Goal: Task Accomplishment & Management: Complete application form

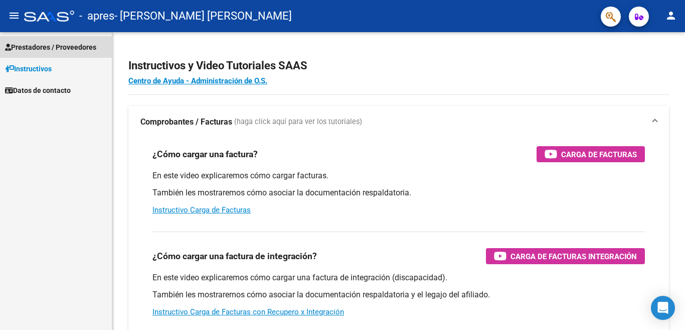
click at [36, 50] on span "Prestadores / Proveedores" at bounding box center [50, 47] width 91 height 11
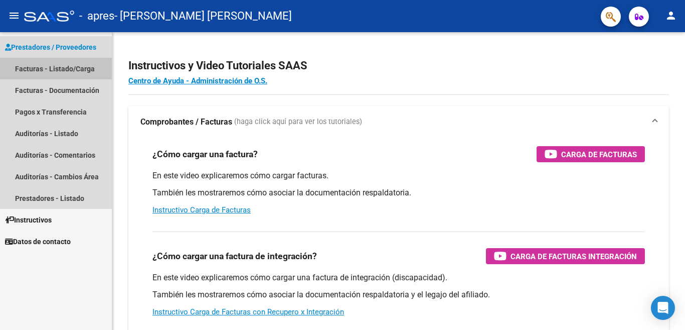
click at [91, 70] on link "Facturas - Listado/Carga" at bounding box center [56, 69] width 112 height 22
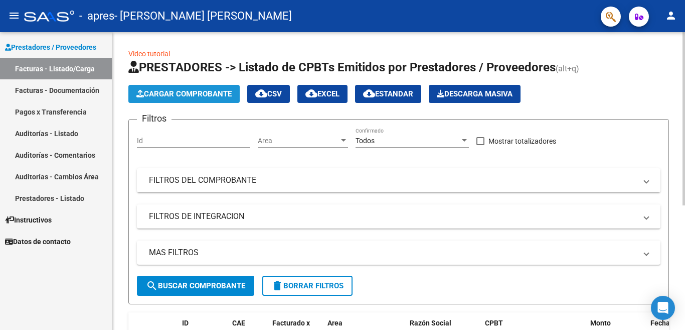
click at [170, 94] on span "Cargar Comprobante" at bounding box center [183, 93] width 95 height 9
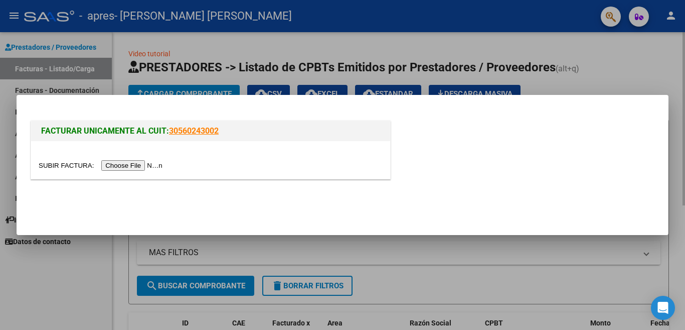
click at [534, 284] on div at bounding box center [342, 165] width 685 height 330
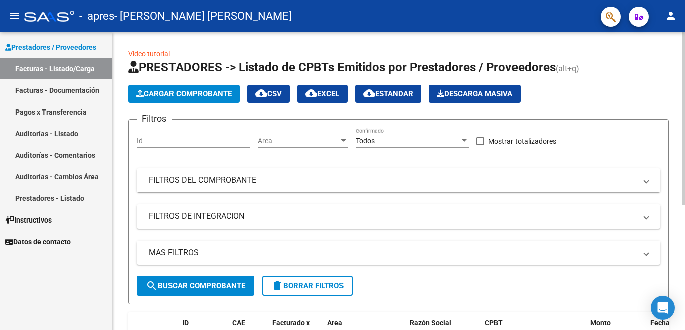
click at [188, 139] on input "Id" at bounding box center [193, 140] width 113 height 9
click at [77, 279] on div "Prestadores / Proveedores Facturas - Listado/Carga Facturas - Documentación Pag…" at bounding box center [56, 180] width 112 height 297
click at [182, 94] on span "Cargar Comprobante" at bounding box center [183, 93] width 95 height 9
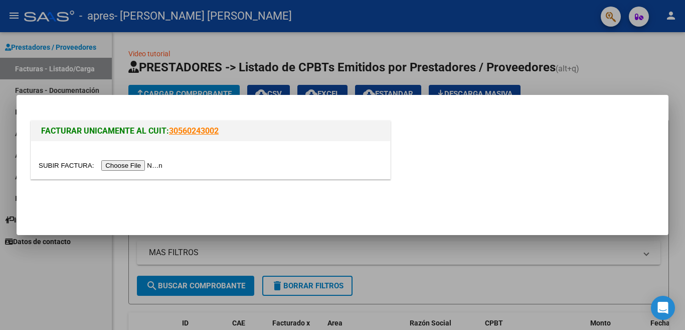
click at [133, 167] on input "file" at bounding box center [102, 165] width 127 height 11
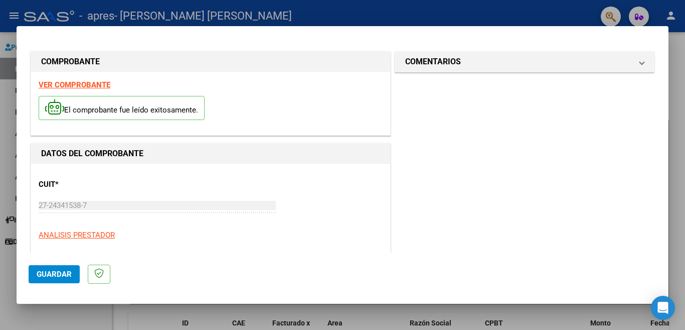
click at [39, 276] on span "Guardar" at bounding box center [54, 273] width 35 height 9
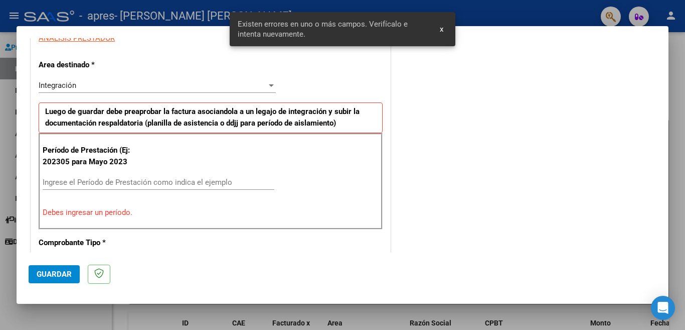
scroll to position [223, 0]
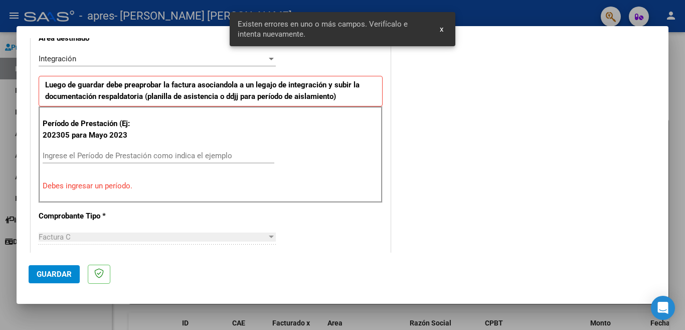
click at [445, 28] on button "x" at bounding box center [442, 29] width 20 height 18
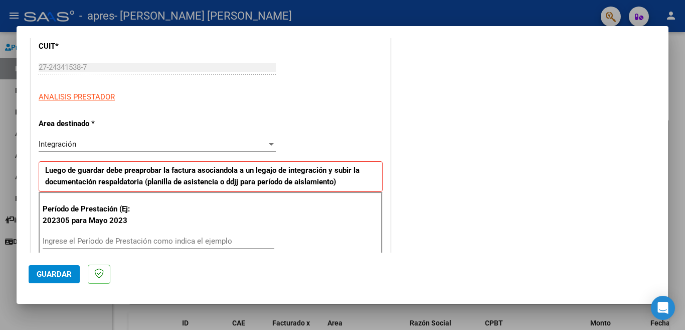
scroll to position [139, 0]
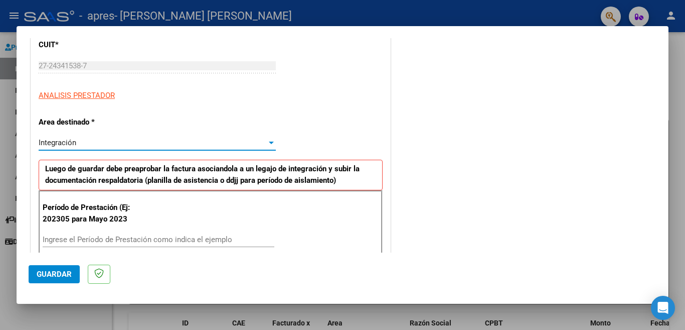
click at [270, 144] on div at bounding box center [271, 142] width 9 height 8
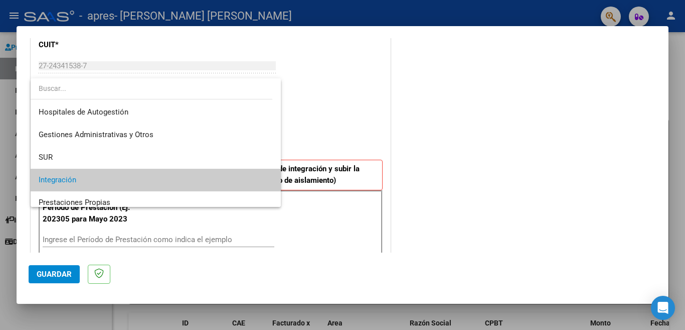
scroll to position [37, 0]
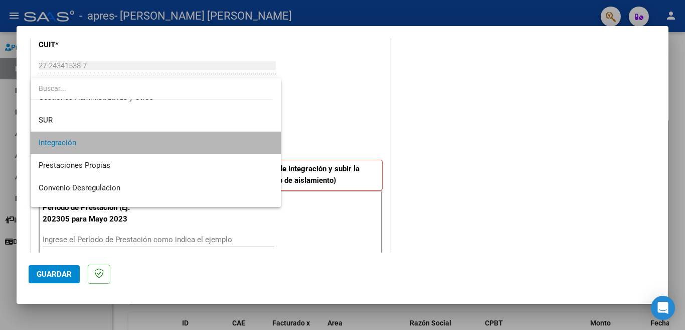
click at [251, 141] on span "Integración" at bounding box center [156, 142] width 234 height 23
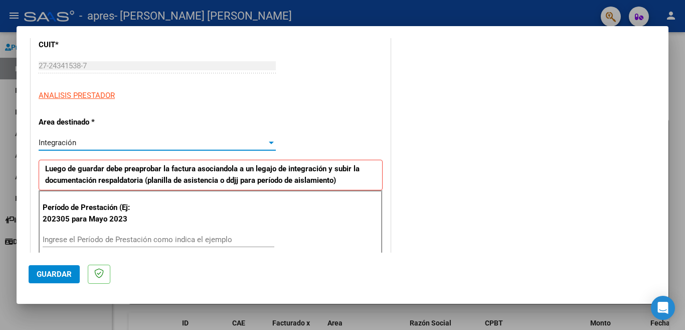
scroll to position [223, 0]
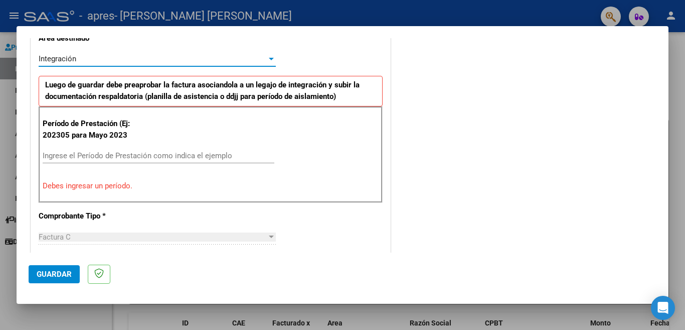
click at [70, 159] on input "Ingrese el Período de Prestación como indica el ejemplo" at bounding box center [159, 155] width 232 height 9
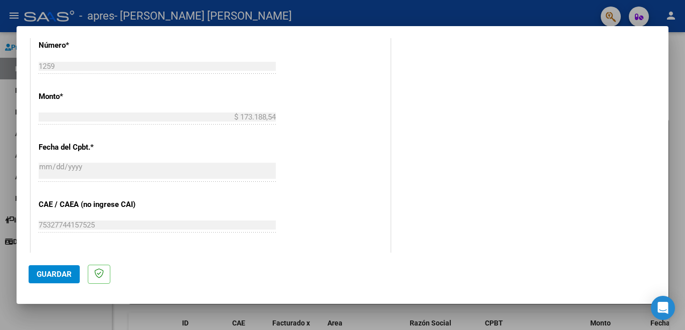
scroll to position [474, 0]
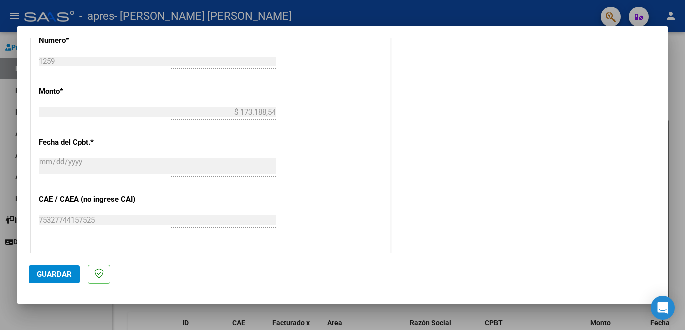
type input "202507"
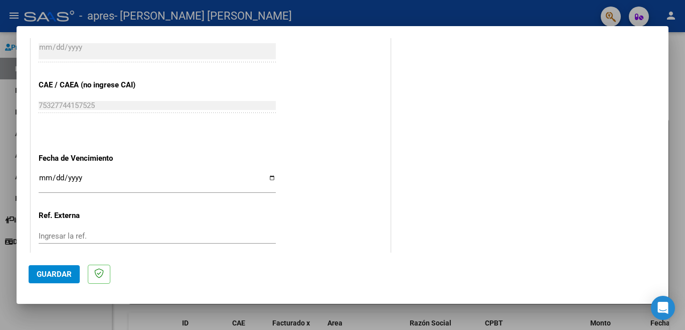
scroll to position [637, 0]
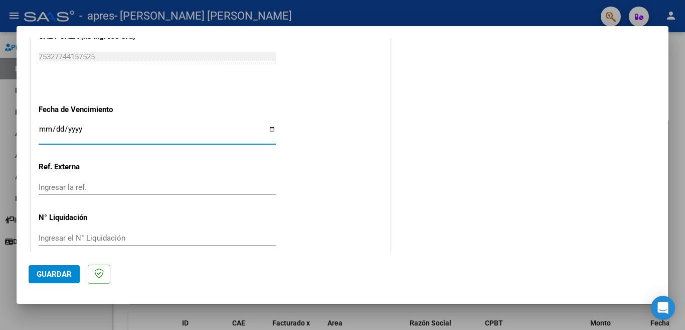
click at [48, 125] on input "Ingresar la fecha" at bounding box center [157, 133] width 237 height 16
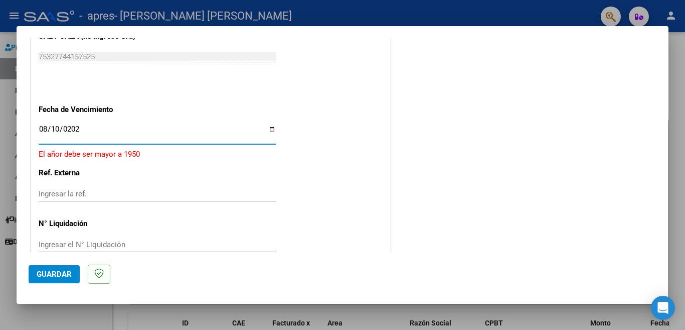
type input "[DATE]"
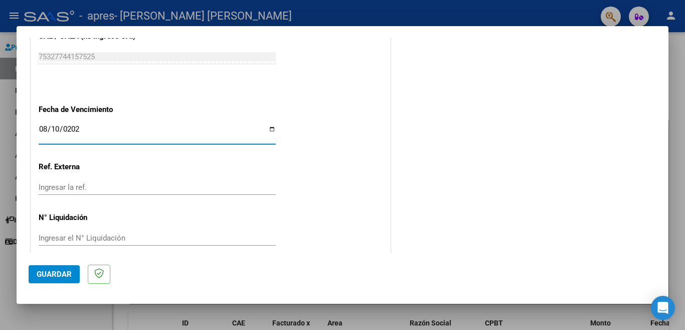
click at [41, 273] on span "Guardar" at bounding box center [54, 273] width 35 height 9
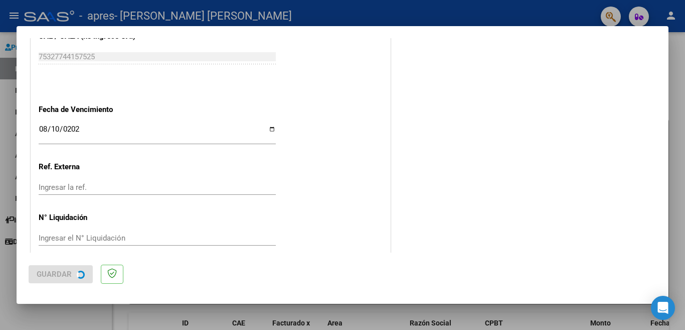
scroll to position [0, 0]
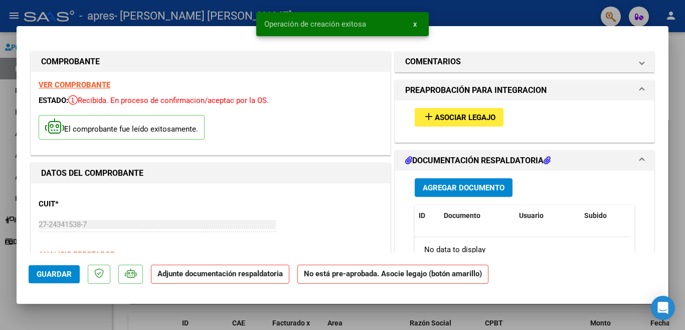
click at [416, 26] on span "x" at bounding box center [415, 24] width 4 height 9
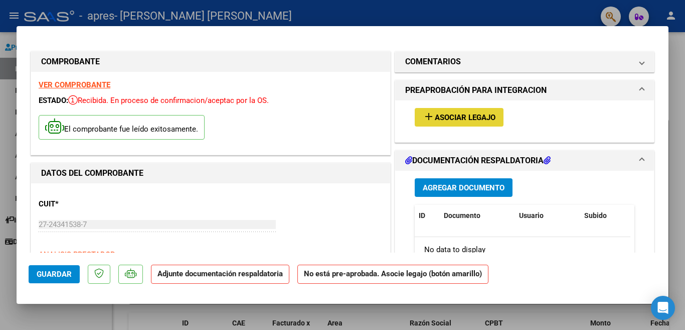
click at [440, 118] on span "Asociar Legajo" at bounding box center [465, 117] width 61 height 9
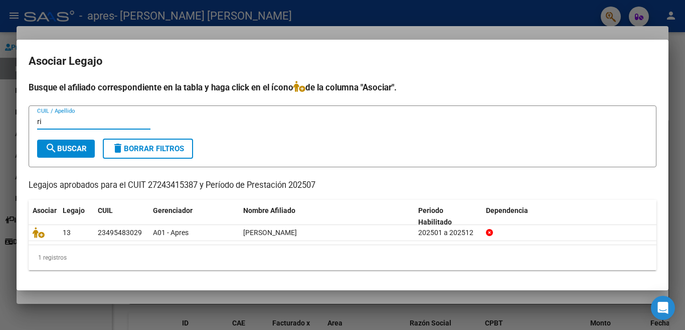
type input "r"
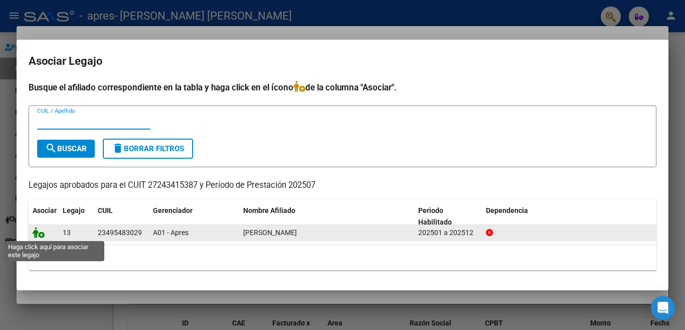
click at [40, 235] on icon at bounding box center [39, 232] width 12 height 11
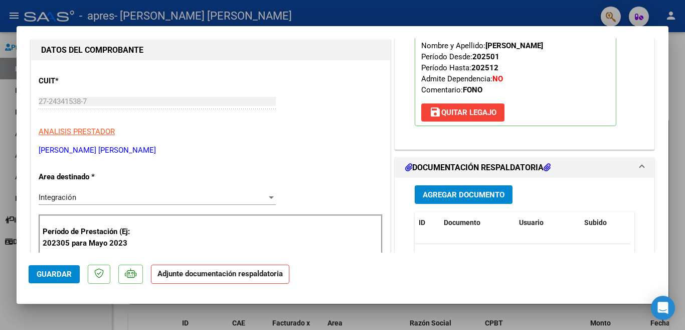
scroll to position [167, 0]
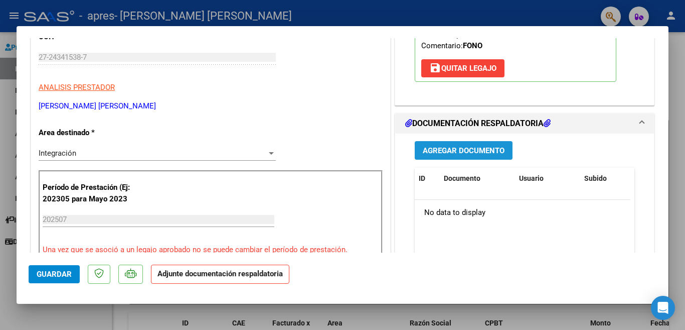
click at [446, 150] on span "Agregar Documento" at bounding box center [464, 150] width 82 height 9
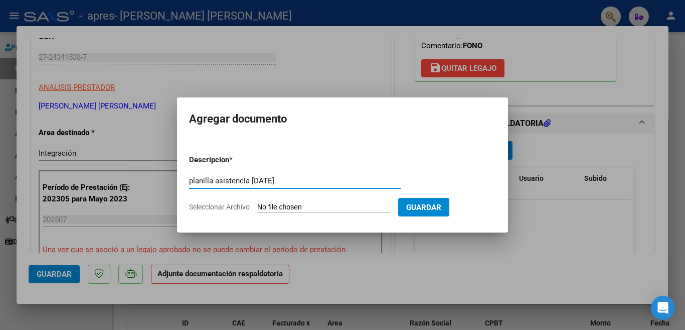
type input "planilla asistencia [DATE]"
click at [282, 204] on input "Seleccionar Archivo" at bounding box center [323, 208] width 133 height 10
type input "C:\fakepath\asistencia [PERSON_NAME][DATE].pdf"
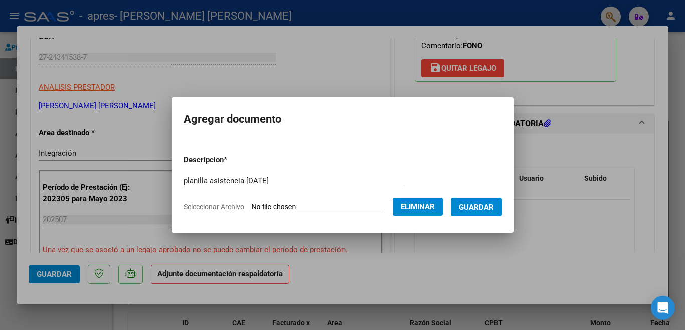
click at [477, 207] on span "Guardar" at bounding box center [476, 207] width 35 height 9
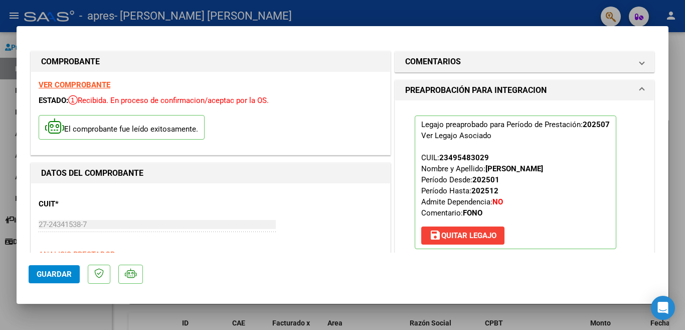
scroll to position [502, 0]
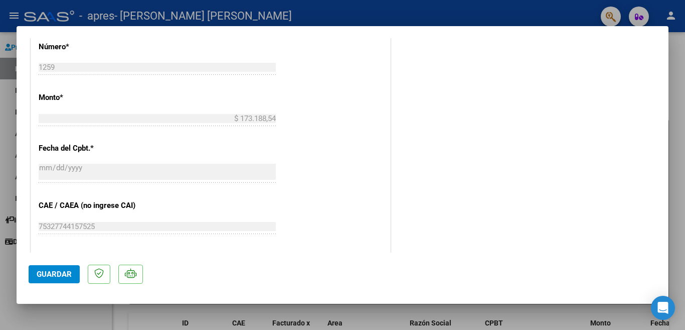
click at [39, 276] on span "Guardar" at bounding box center [54, 273] width 35 height 9
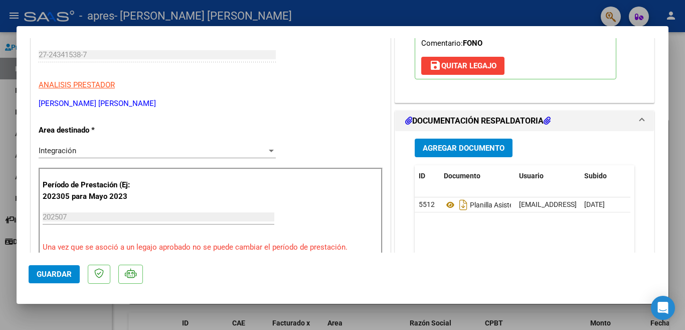
scroll to position [0, 0]
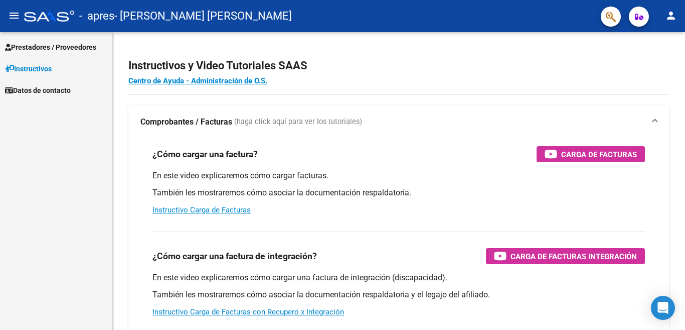
click at [78, 46] on span "Prestadores / Proveedores" at bounding box center [50, 47] width 91 height 11
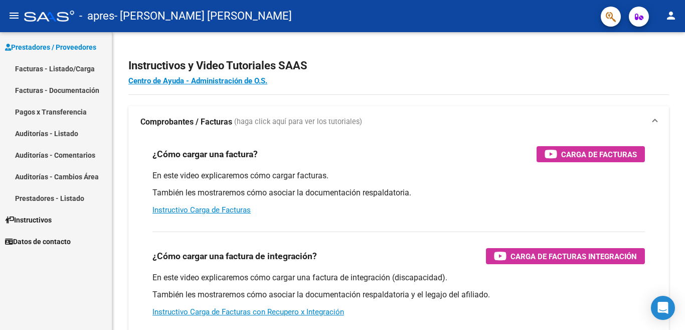
click at [83, 70] on link "Facturas - Listado/Carga" at bounding box center [56, 69] width 112 height 22
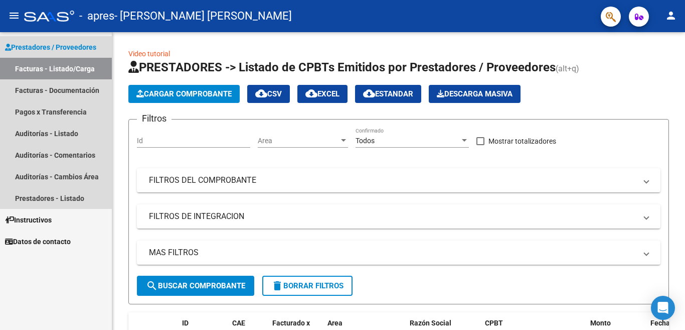
click at [55, 71] on link "Facturas - Listado/Carga" at bounding box center [56, 69] width 112 height 22
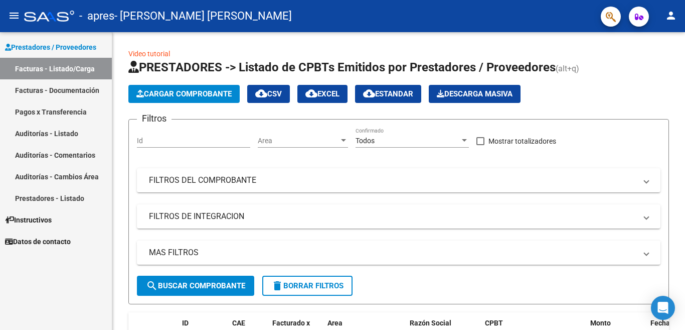
click at [58, 67] on link "Facturas - Listado/Carga" at bounding box center [56, 69] width 112 height 22
click at [11, 18] on mat-icon "menu" at bounding box center [14, 16] width 12 height 12
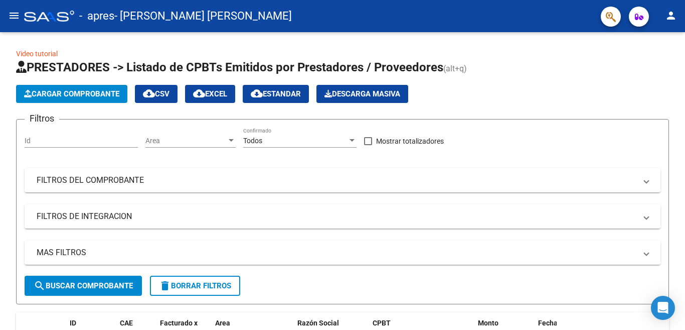
click at [11, 18] on mat-icon "menu" at bounding box center [14, 16] width 12 height 12
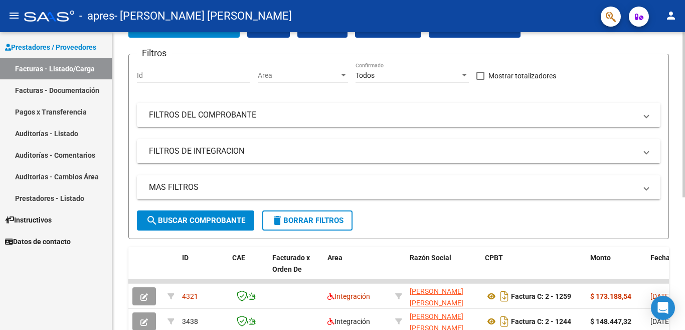
scroll to position [239, 0]
